Goal: Find specific page/section: Find specific page/section

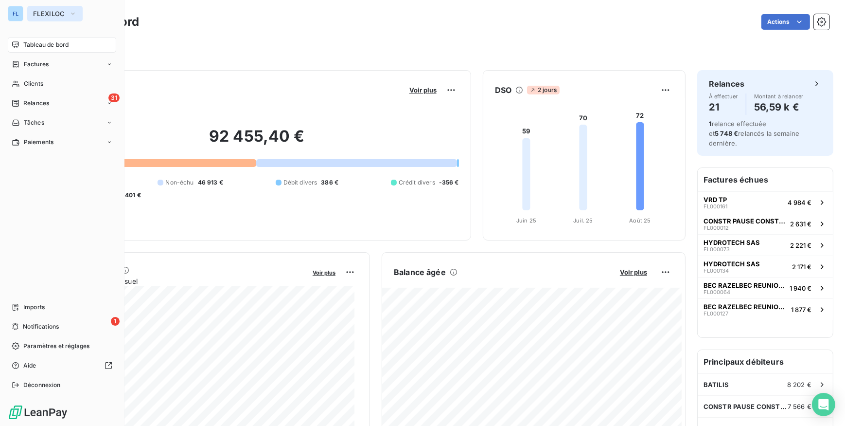
click at [40, 10] on span "FLEXILOC" at bounding box center [49, 14] width 32 height 8
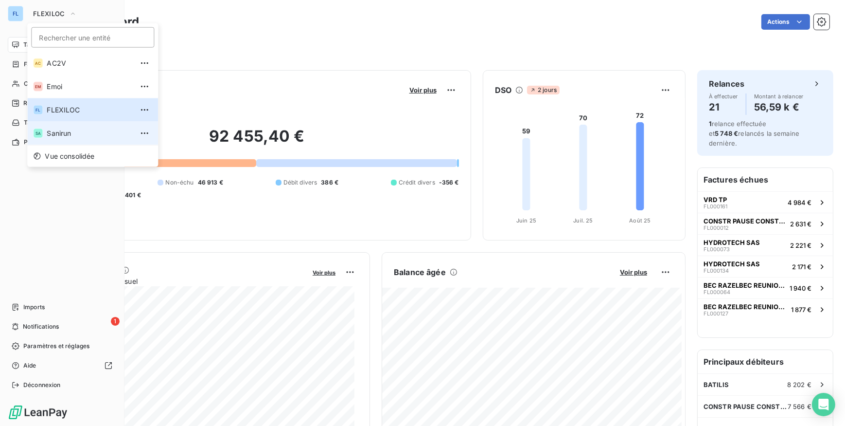
click at [53, 136] on span "Sanirun" at bounding box center [90, 133] width 86 height 10
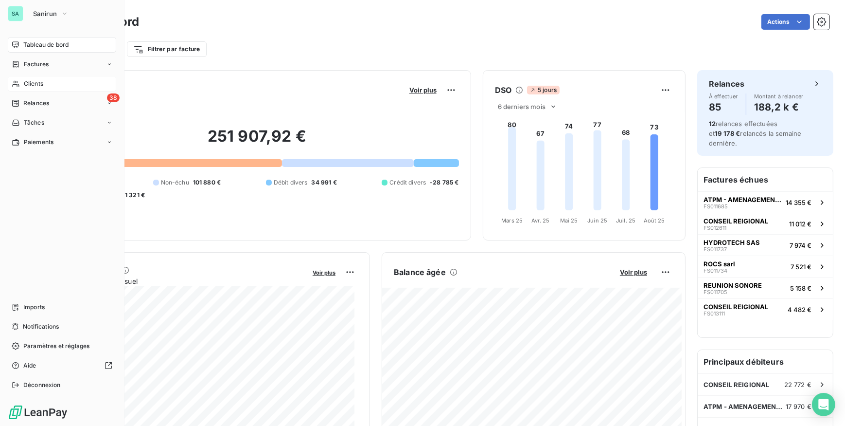
click at [31, 79] on span "Clients" at bounding box center [33, 83] width 19 height 9
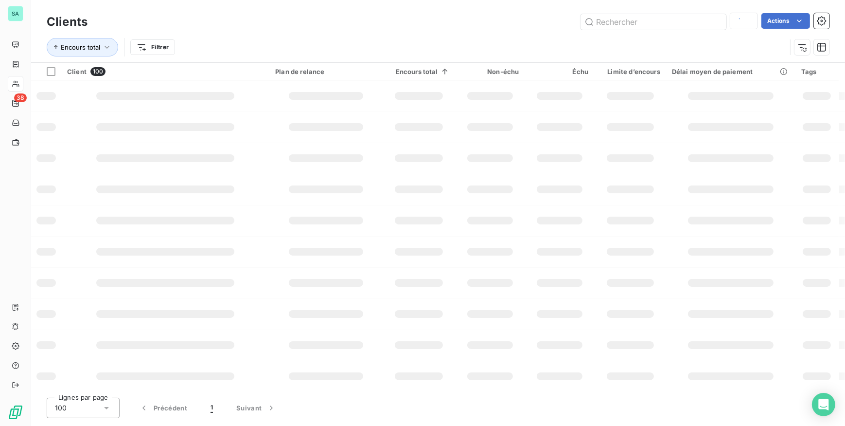
type input "swm"
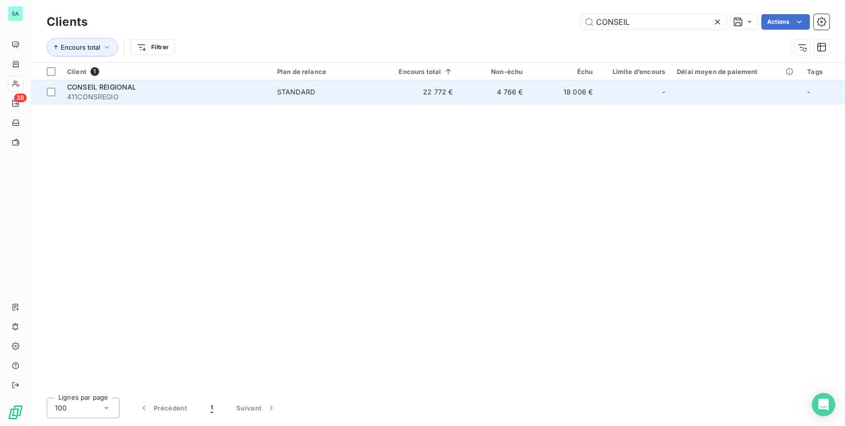
type input "CONSEIL"
click at [301, 83] on td "STANDARD" at bounding box center [328, 91] width 114 height 23
